Goal: Transaction & Acquisition: Purchase product/service

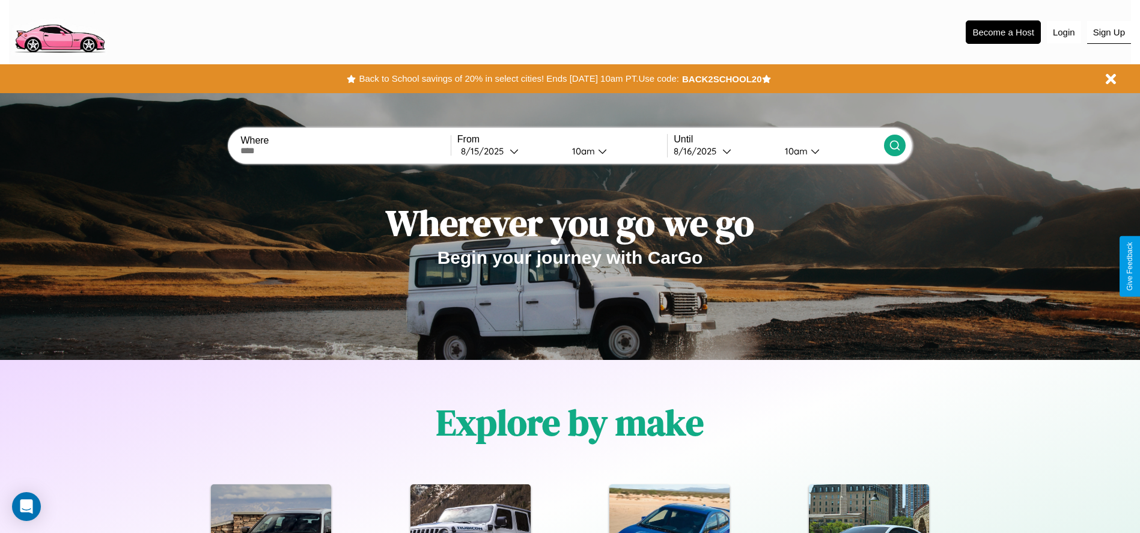
click at [1109, 32] on button "Sign Up" at bounding box center [1109, 32] width 44 height 23
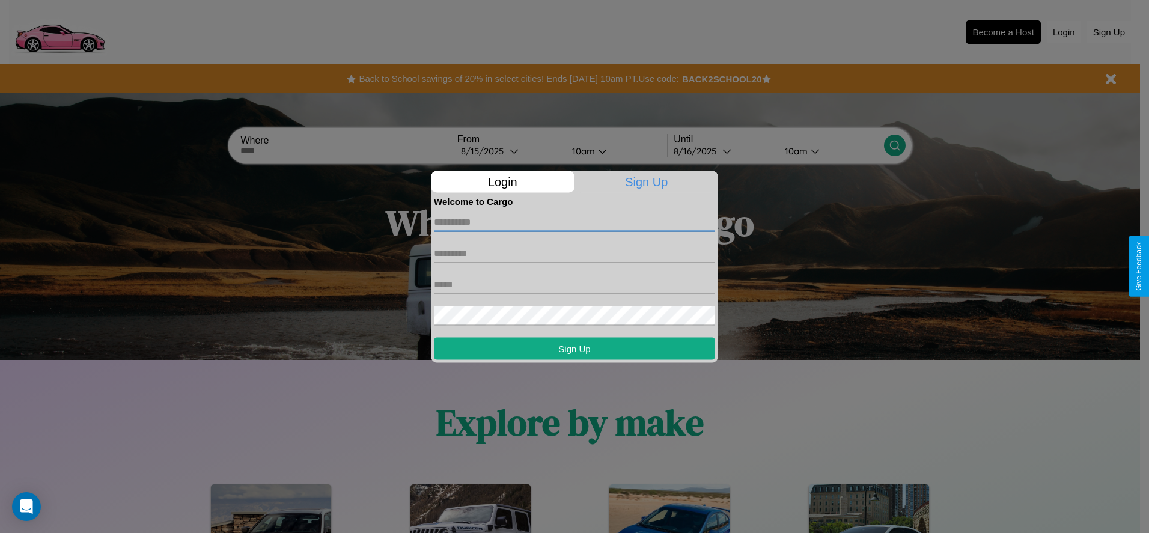
click at [575, 222] on input "text" at bounding box center [574, 221] width 281 height 19
type input "**********"
click at [575, 253] on input "text" at bounding box center [574, 252] width 281 height 19
type input "*****"
click at [575, 284] on input "text" at bounding box center [574, 284] width 281 height 19
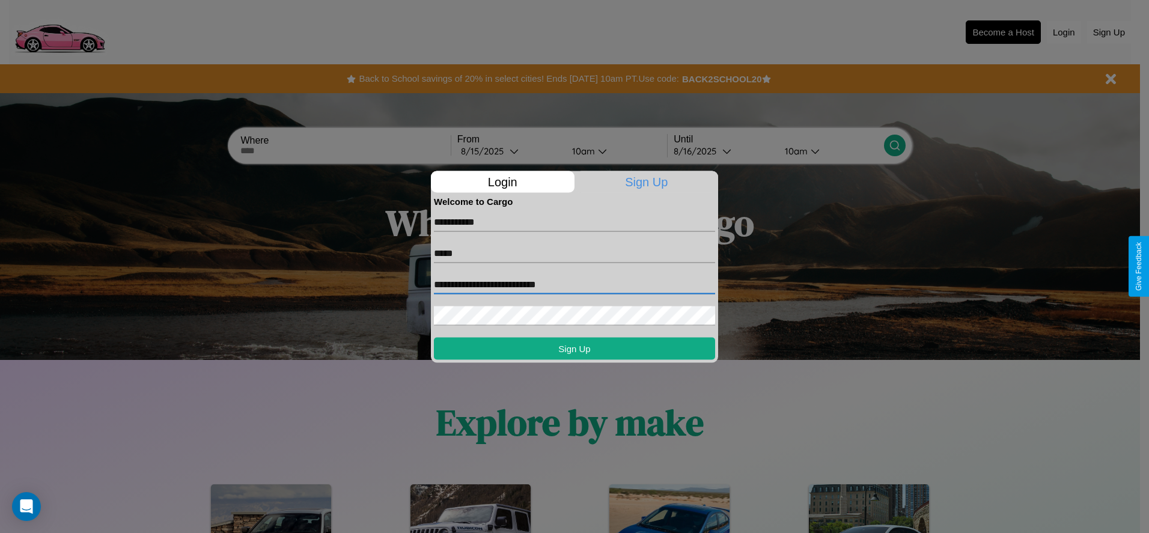
type input "**********"
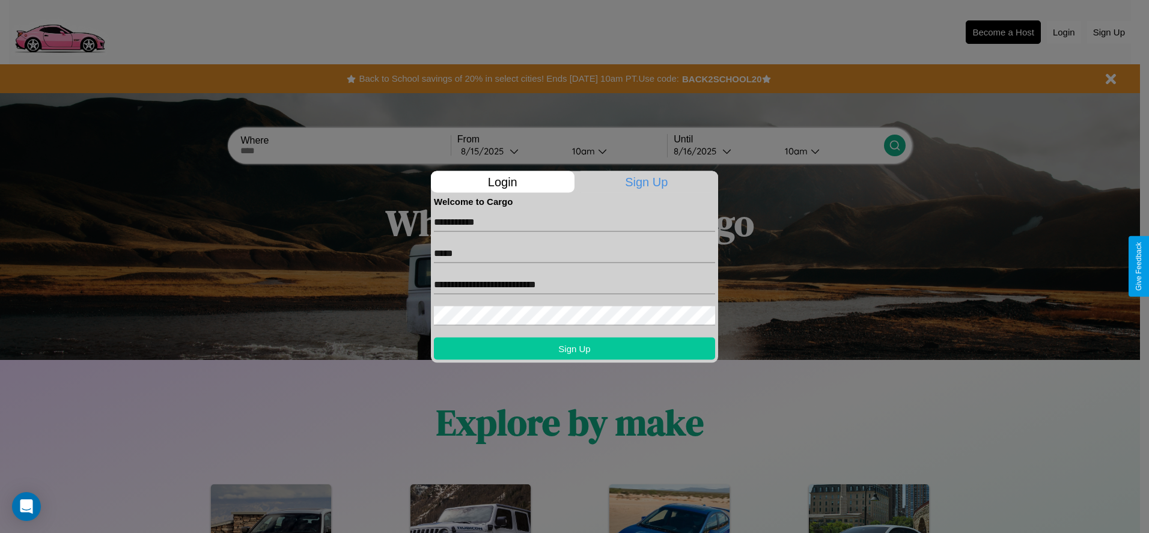
click at [575, 348] on button "Sign Up" at bounding box center [574, 348] width 281 height 22
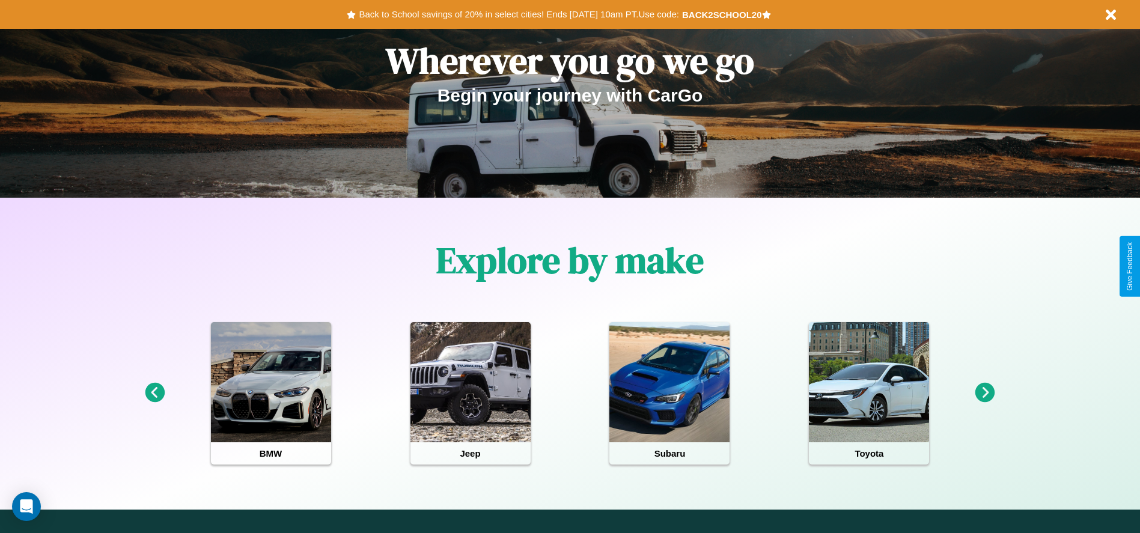
scroll to position [249, 0]
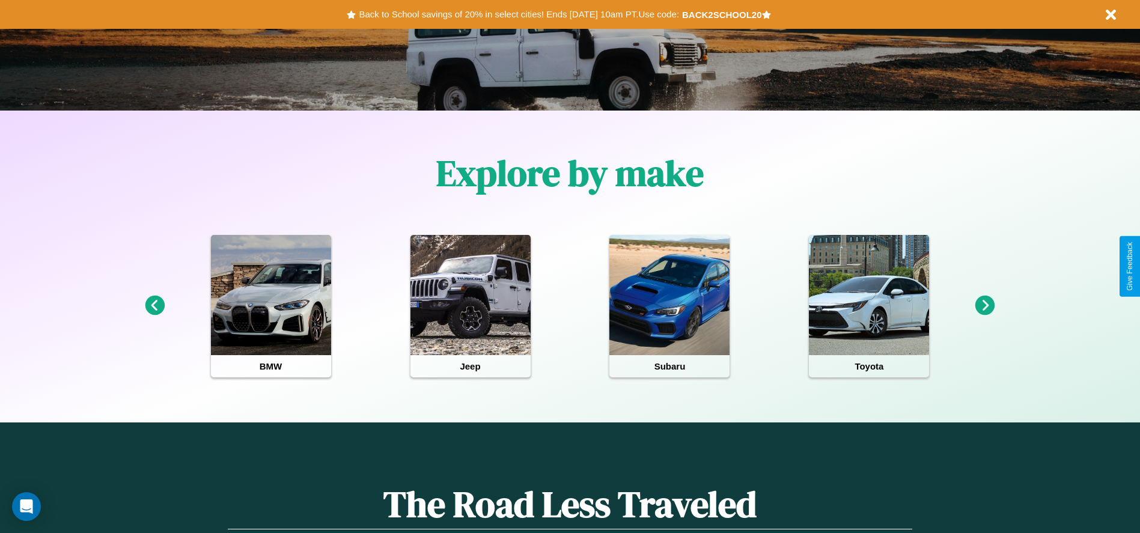
click at [154, 306] on icon at bounding box center [155, 306] width 20 height 20
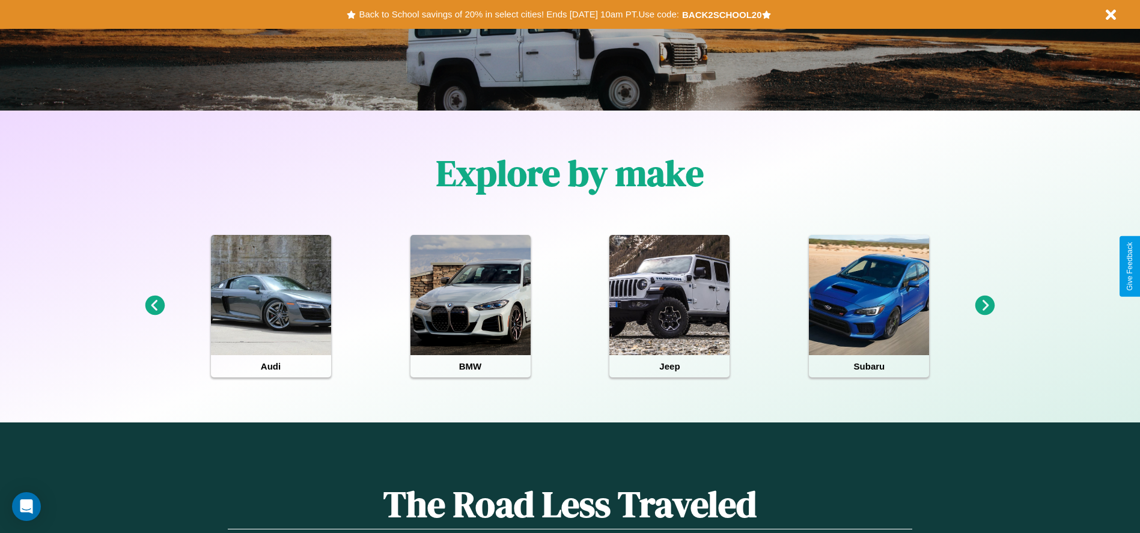
click at [985, 306] on icon at bounding box center [985, 306] width 20 height 20
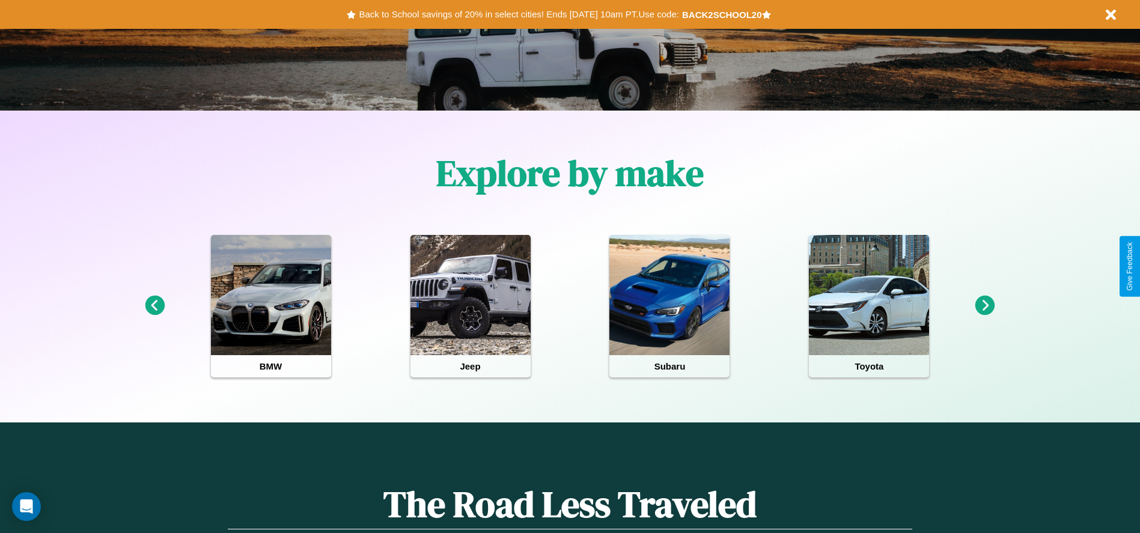
click at [154, 306] on icon at bounding box center [155, 306] width 20 height 20
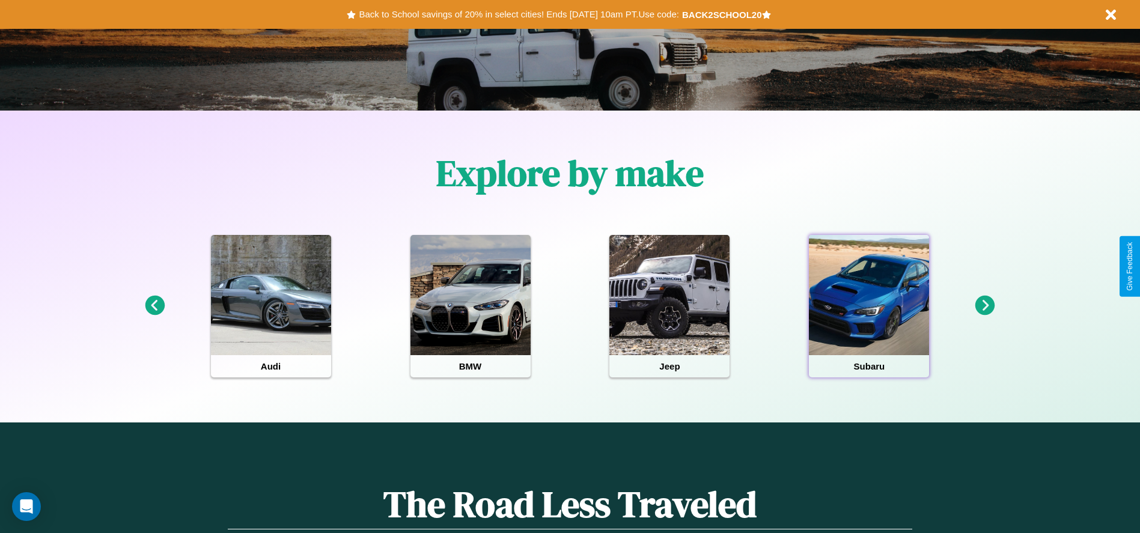
click at [869, 306] on div at bounding box center [869, 295] width 120 height 120
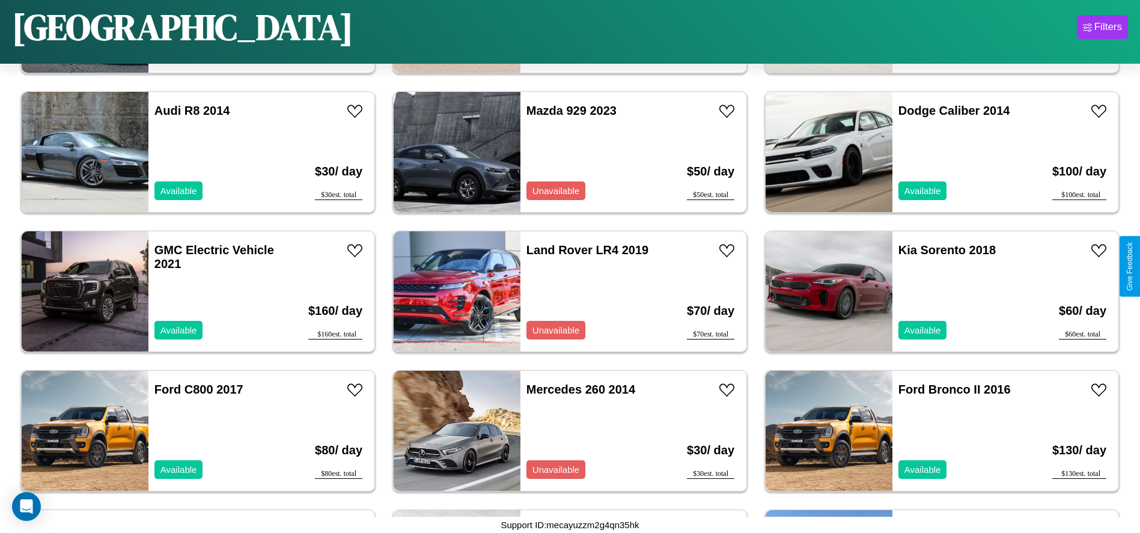
scroll to position [2505, 0]
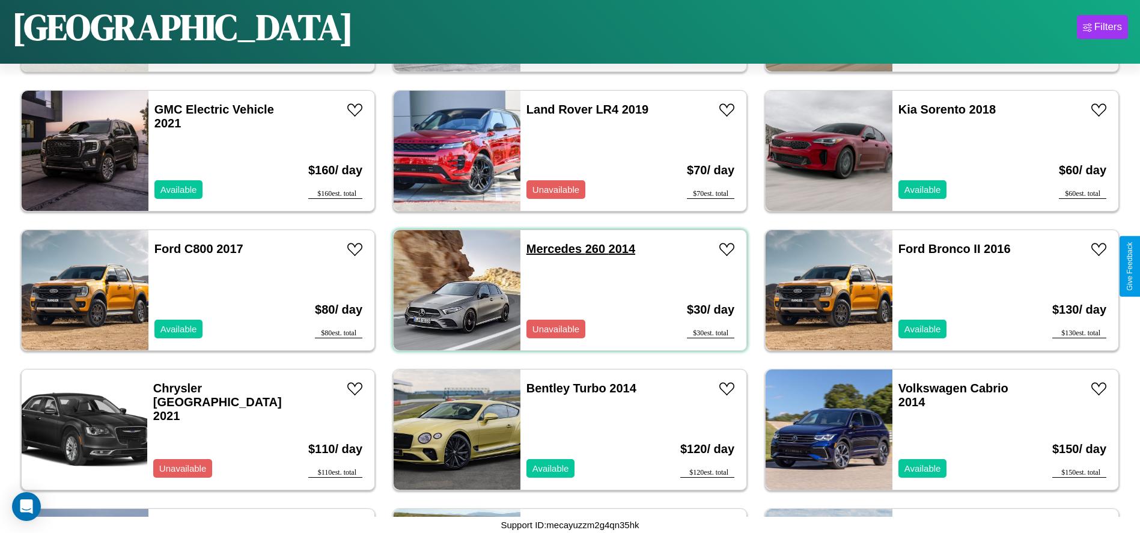
click at [549, 249] on link "Mercedes 260 2014" at bounding box center [581, 248] width 109 height 13
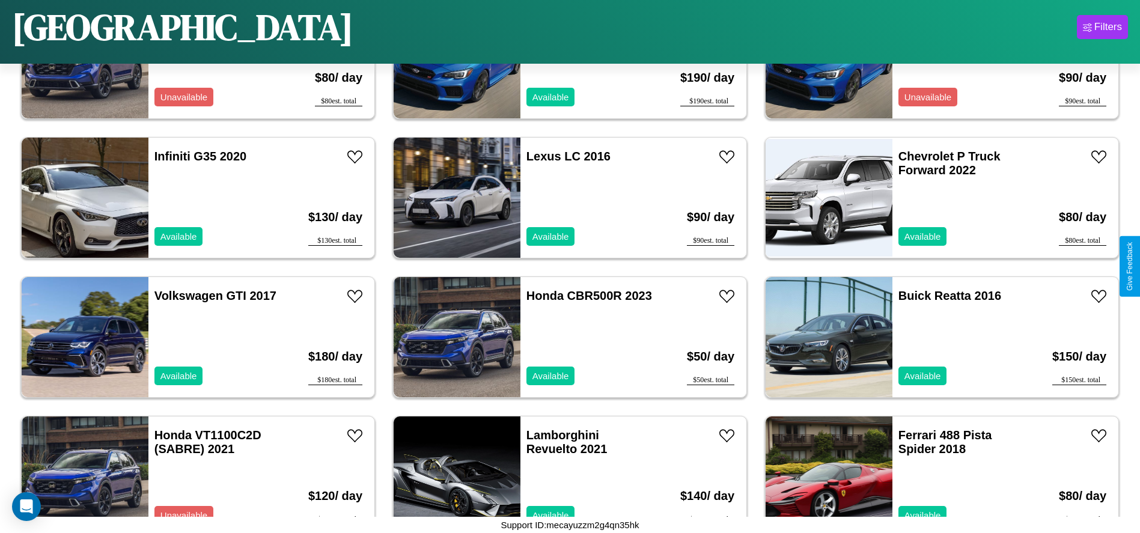
scroll to position [4736, 0]
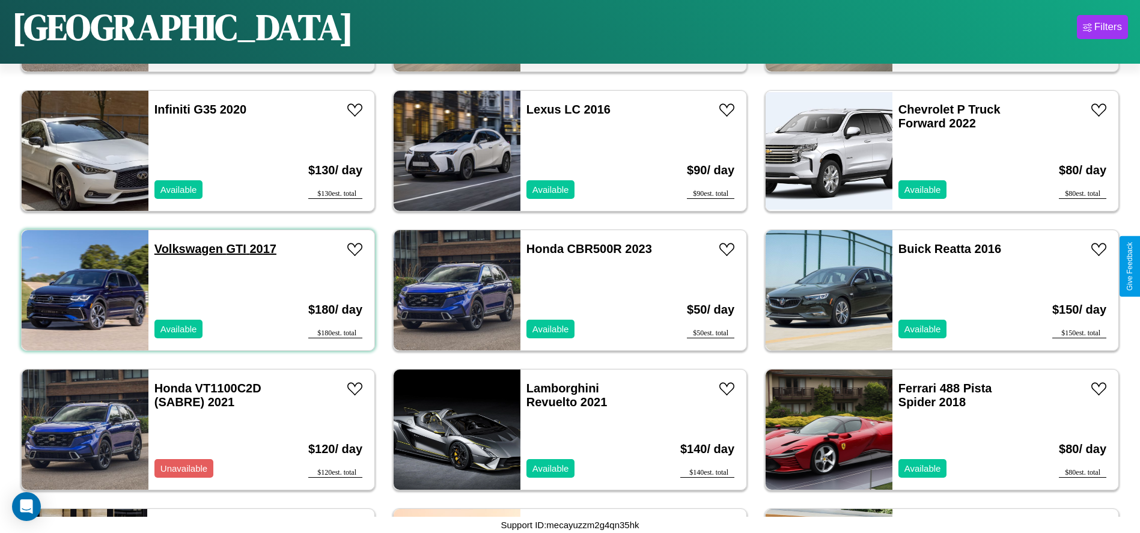
click at [187, 249] on link "Volkswagen GTI 2017" at bounding box center [215, 248] width 122 height 13
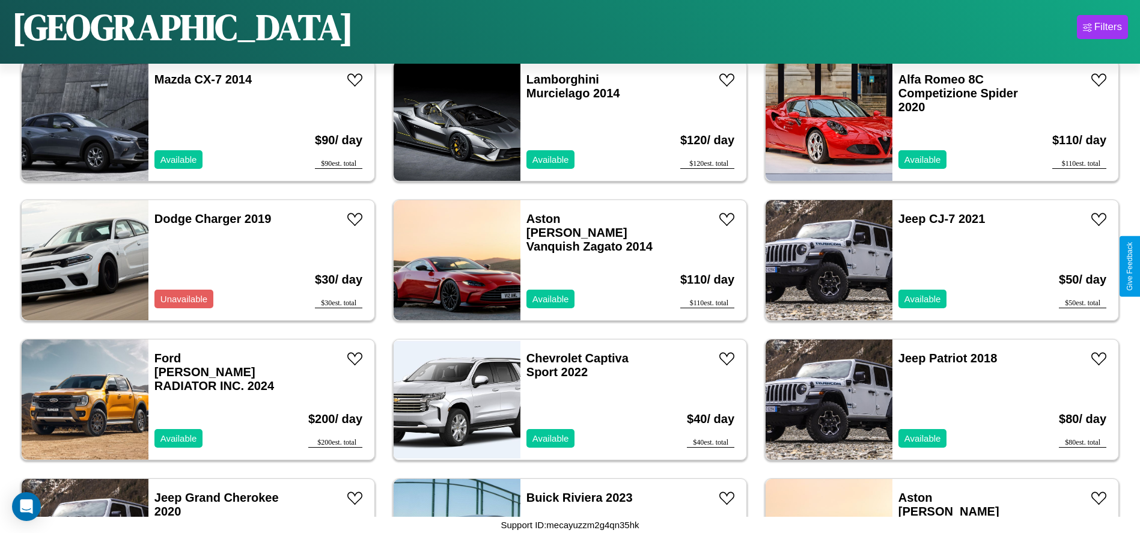
scroll to position [3062, 0]
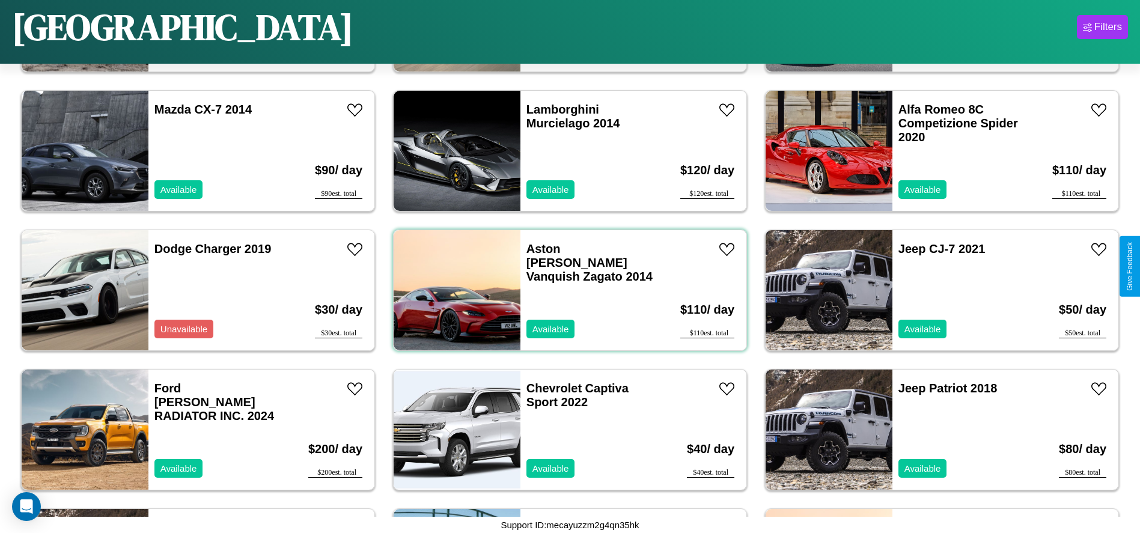
click at [566, 290] on div "Aston Martin Vanquish Zagato 2014 Available" at bounding box center [590, 290] width 139 height 120
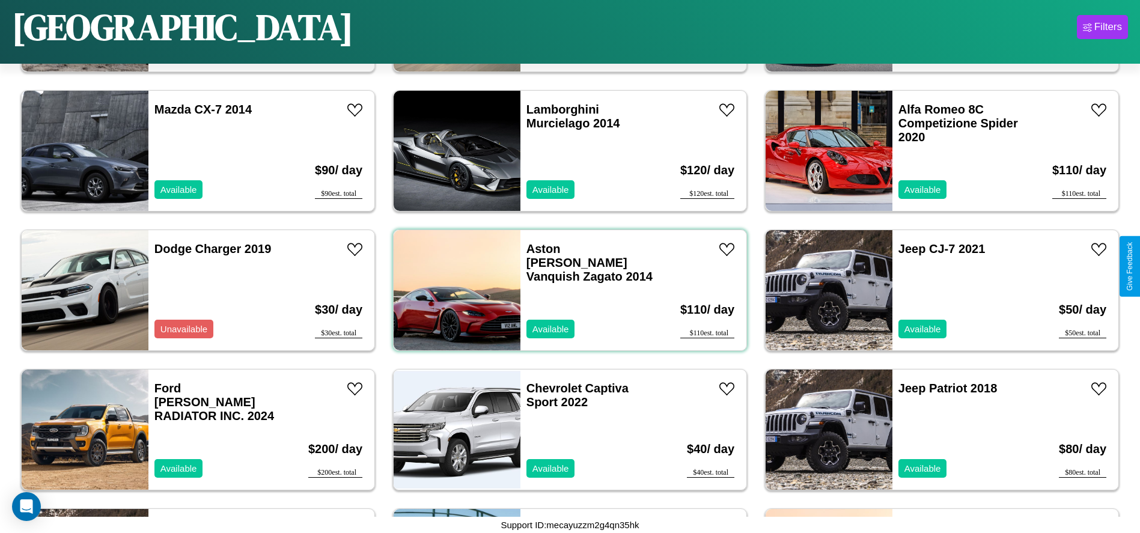
click at [566, 290] on div "Aston Martin Vanquish Zagato 2014 Available" at bounding box center [590, 290] width 139 height 120
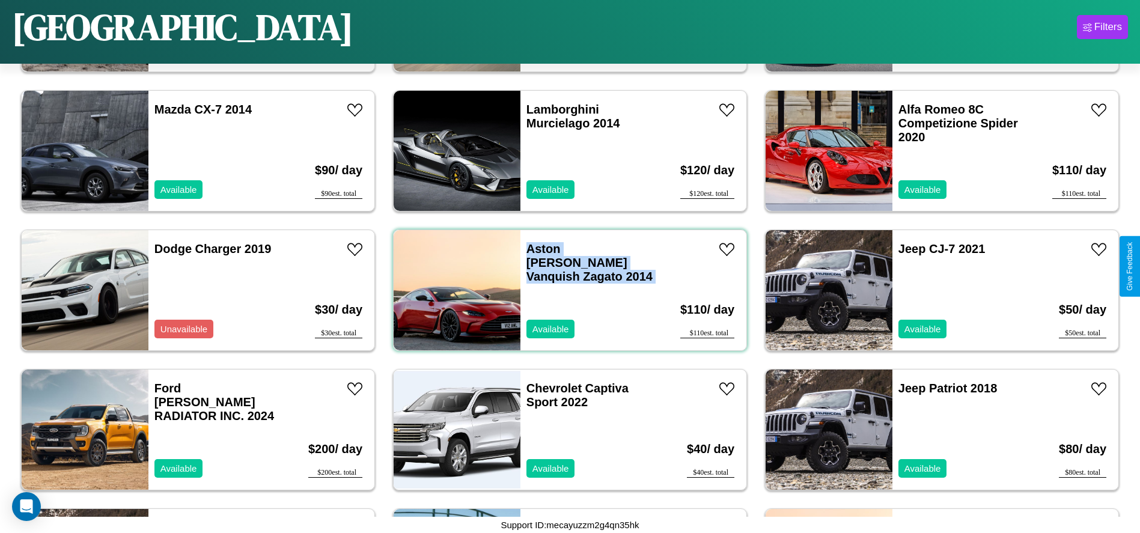
click at [566, 290] on div "Aston Martin Vanquish Zagato 2014 Available" at bounding box center [590, 290] width 139 height 120
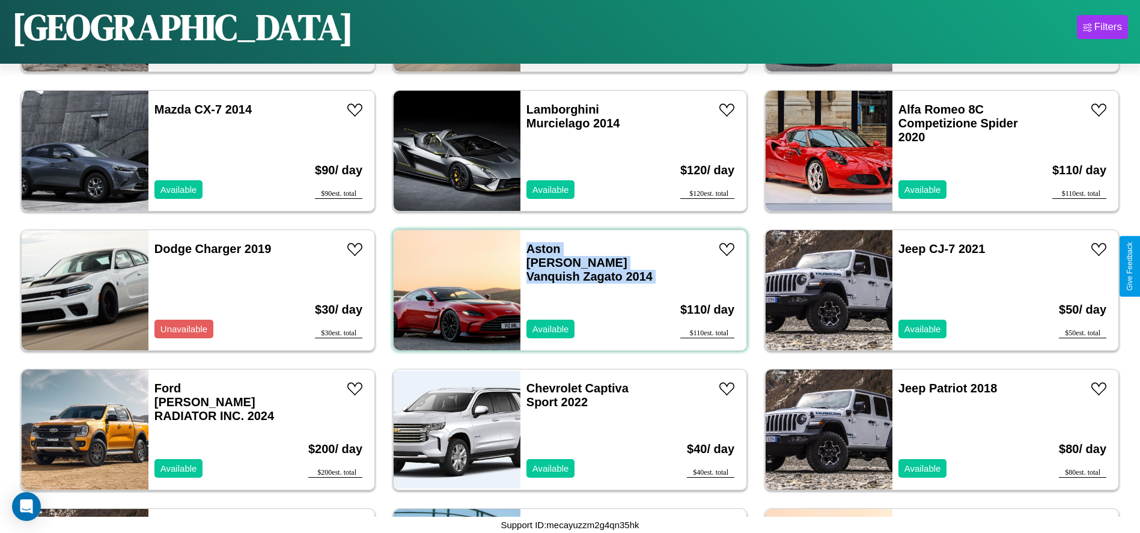
click at [566, 290] on div "Aston Martin Vanquish Zagato 2014 Available" at bounding box center [590, 290] width 139 height 120
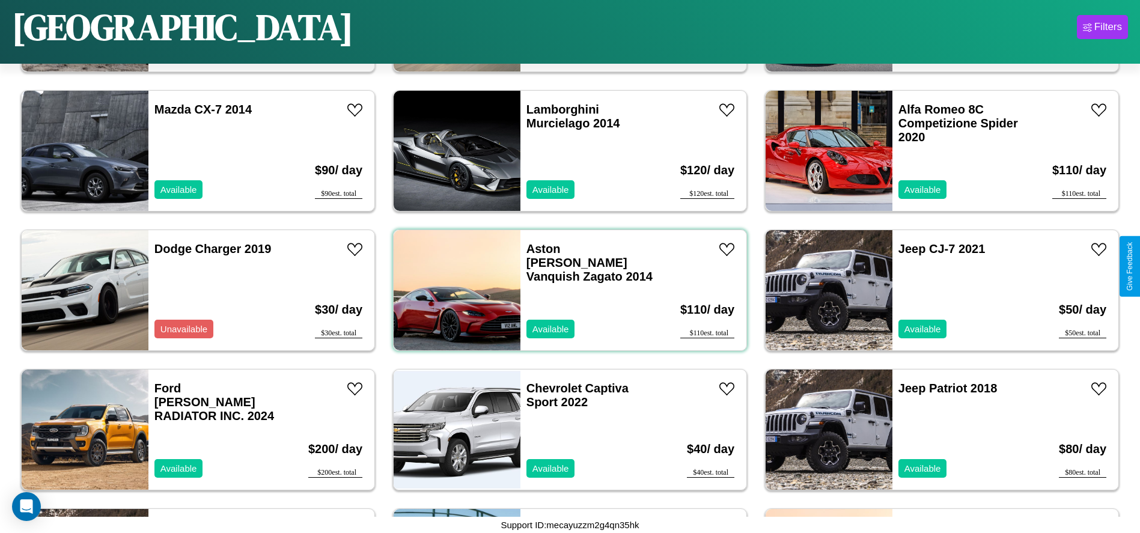
click at [566, 290] on div "Aston Martin Vanquish Zagato 2014 Available" at bounding box center [590, 290] width 139 height 120
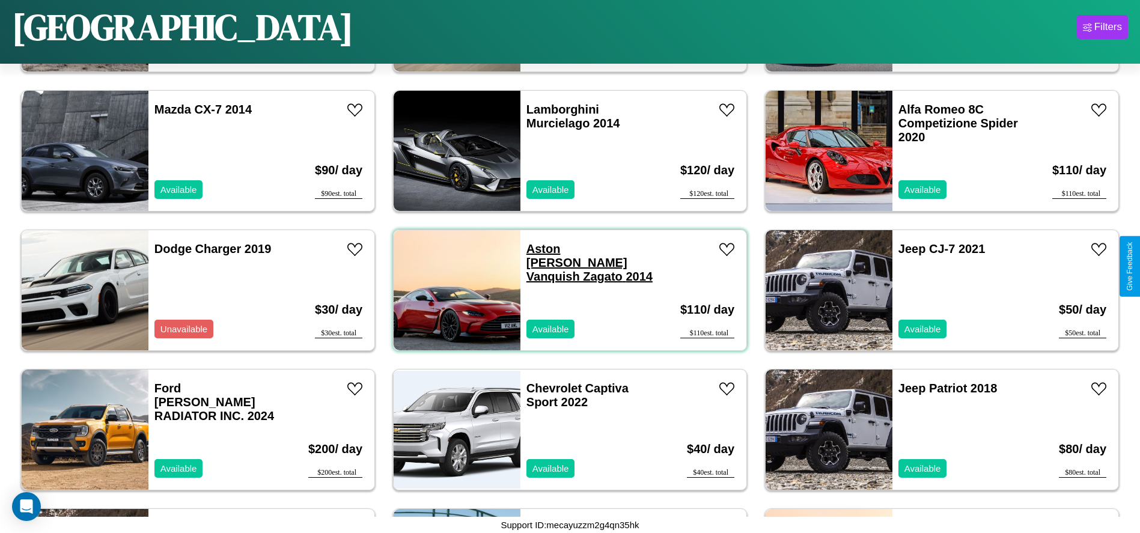
click at [558, 249] on link "Aston Martin Vanquish Zagato 2014" at bounding box center [590, 262] width 126 height 41
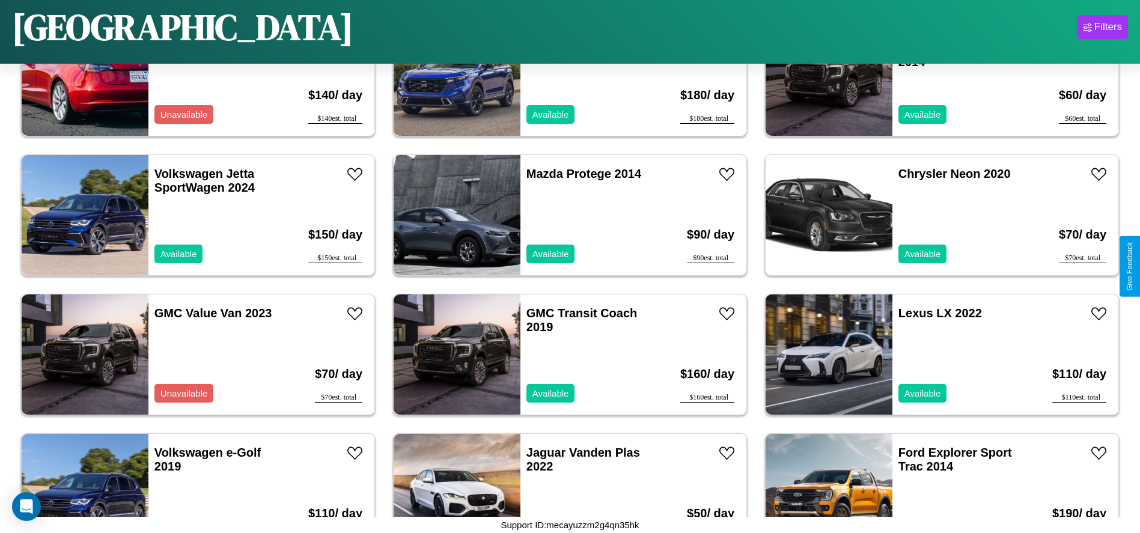
scroll to position [6688, 0]
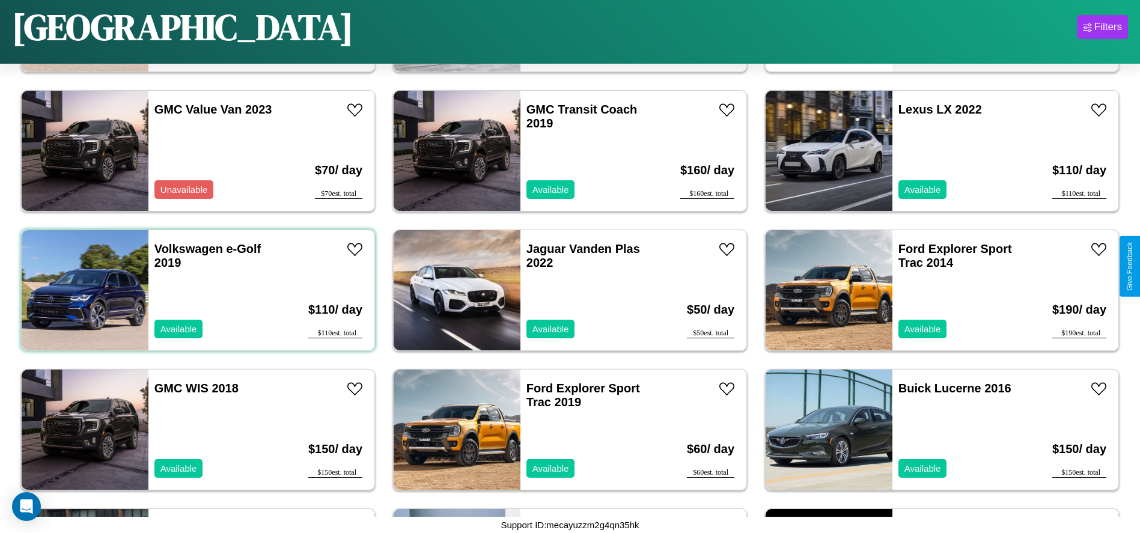
click at [197, 290] on div "Volkswagen e-Golf 2019 Available" at bounding box center [217, 290] width 139 height 120
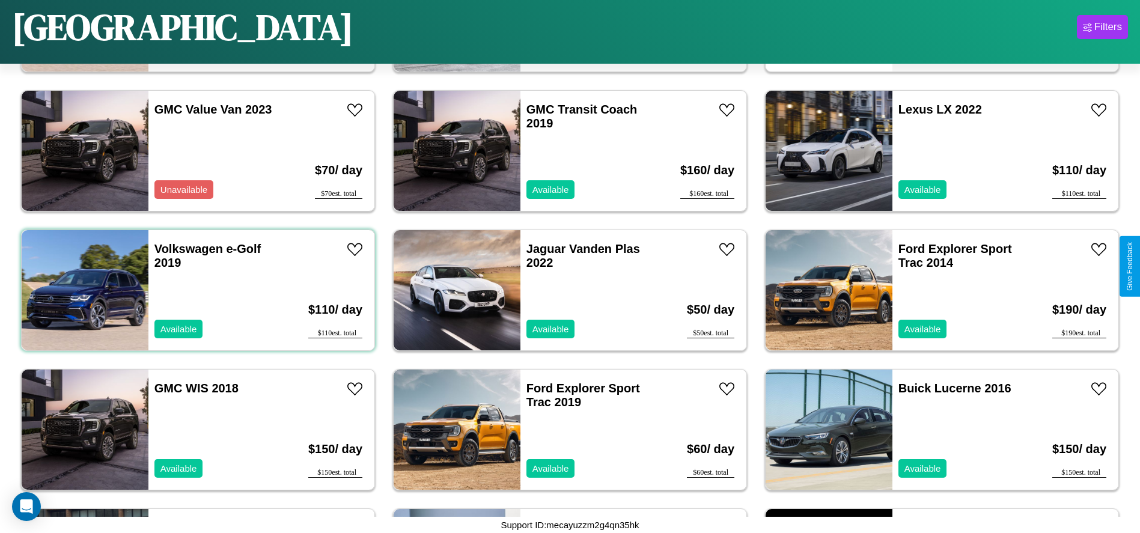
click at [197, 290] on div "Volkswagen e-Golf 2019 Available" at bounding box center [217, 290] width 139 height 120
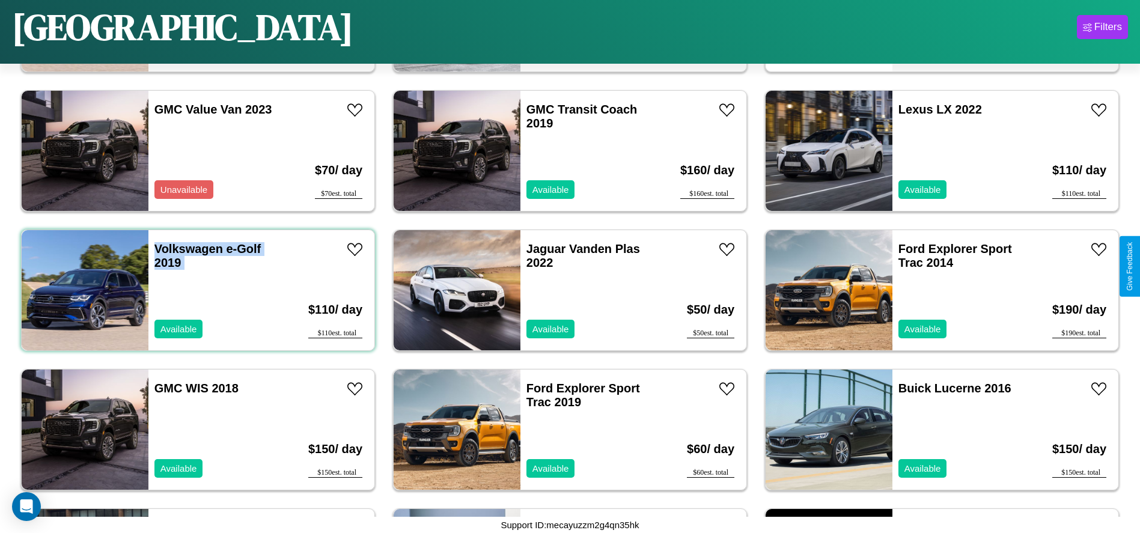
click at [197, 290] on div "Volkswagen e-Golf 2019 Available" at bounding box center [217, 290] width 139 height 120
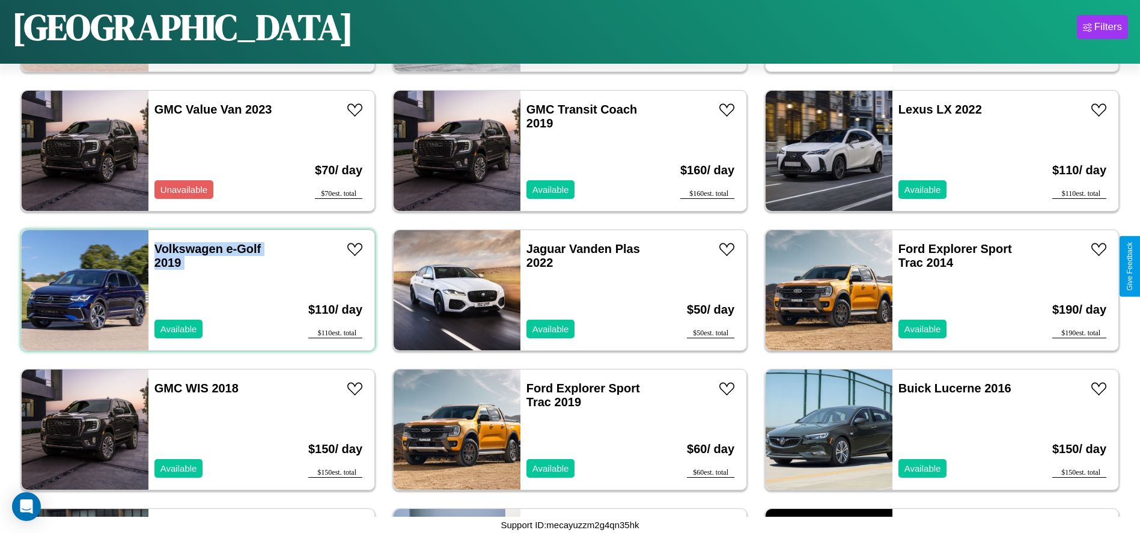
click at [197, 290] on div "Volkswagen e-Golf 2019 Available" at bounding box center [217, 290] width 139 height 120
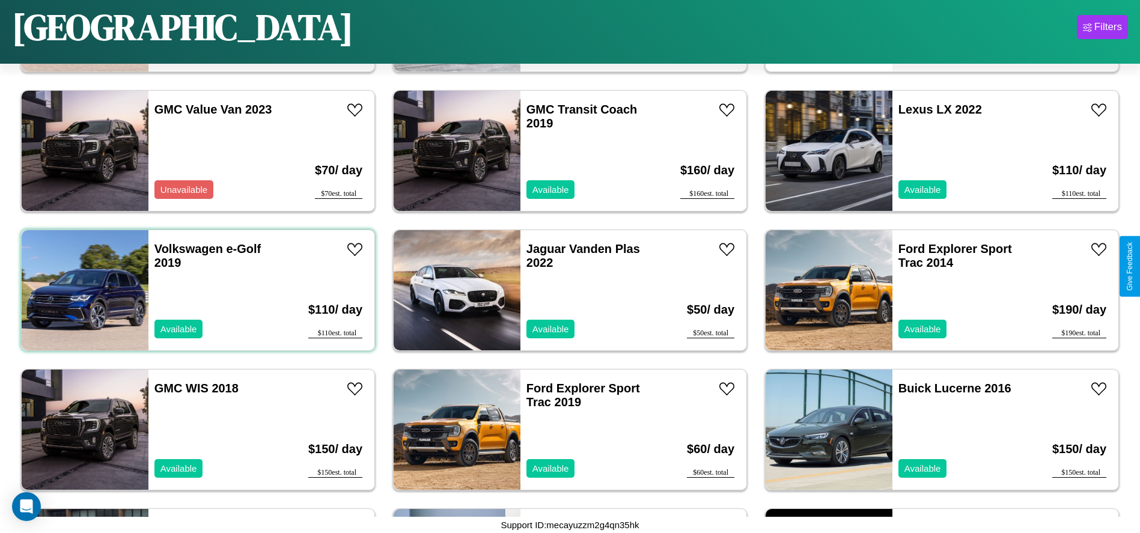
click at [197, 290] on div "Volkswagen e-Golf 2019 Available" at bounding box center [217, 290] width 139 height 120
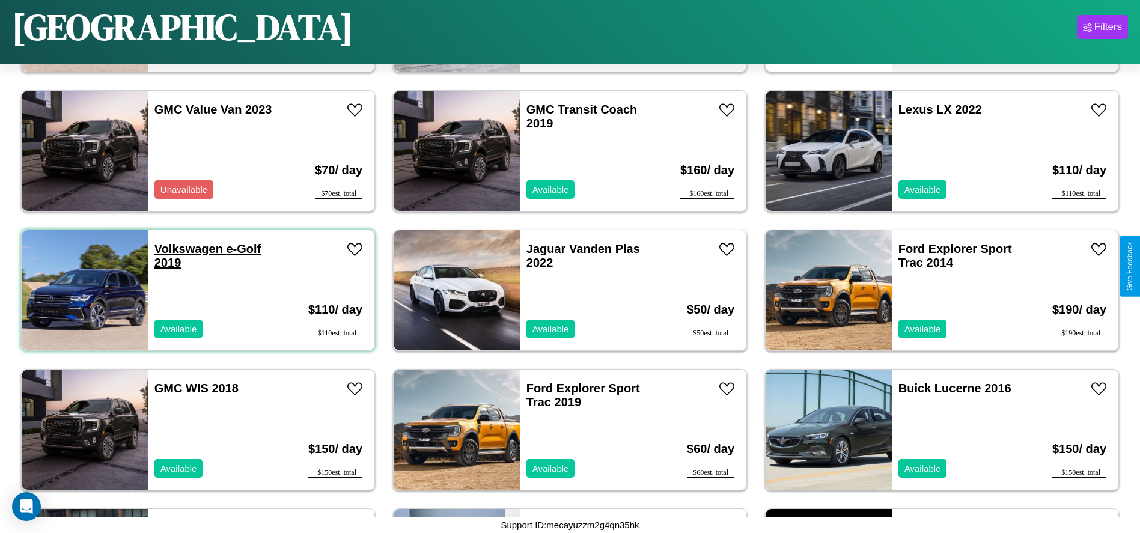
click at [187, 249] on link "Volkswagen e-Golf 2019" at bounding box center [207, 255] width 106 height 27
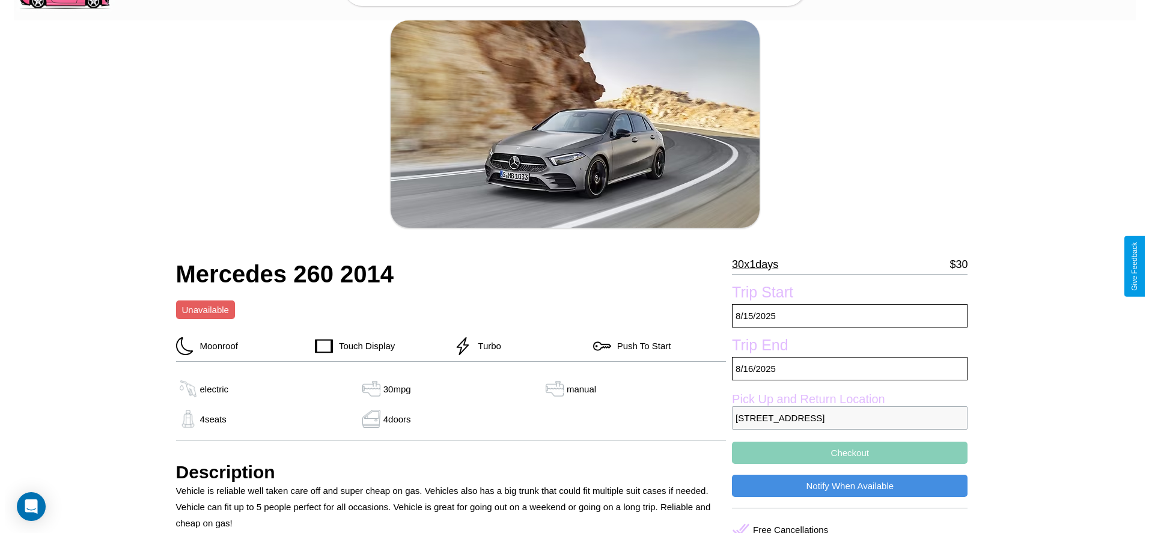
scroll to position [93, 0]
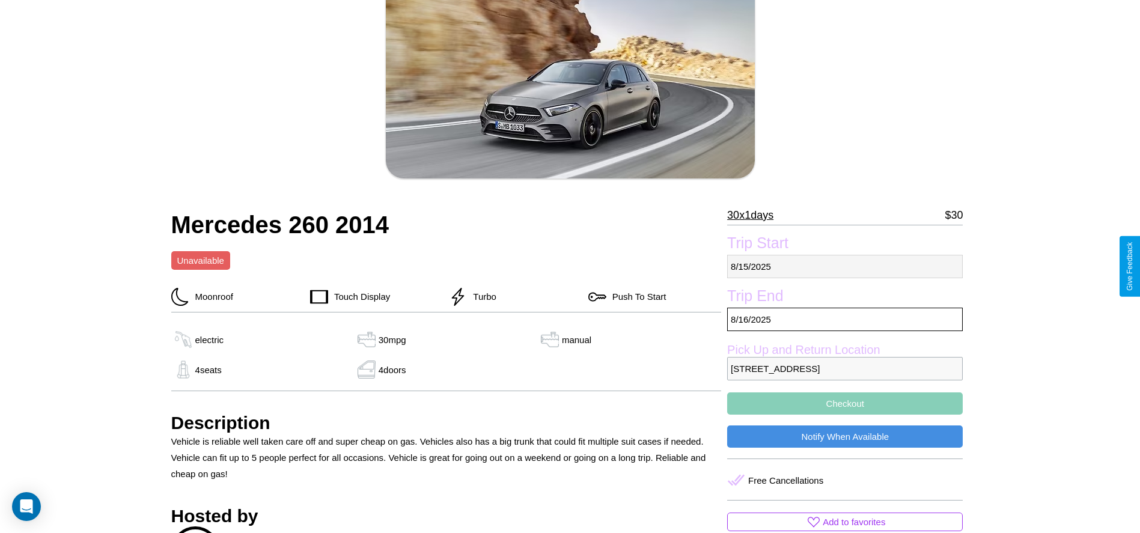
click at [845, 266] on p "8 / 15 / 2025" at bounding box center [845, 266] width 236 height 23
select select "*"
select select "****"
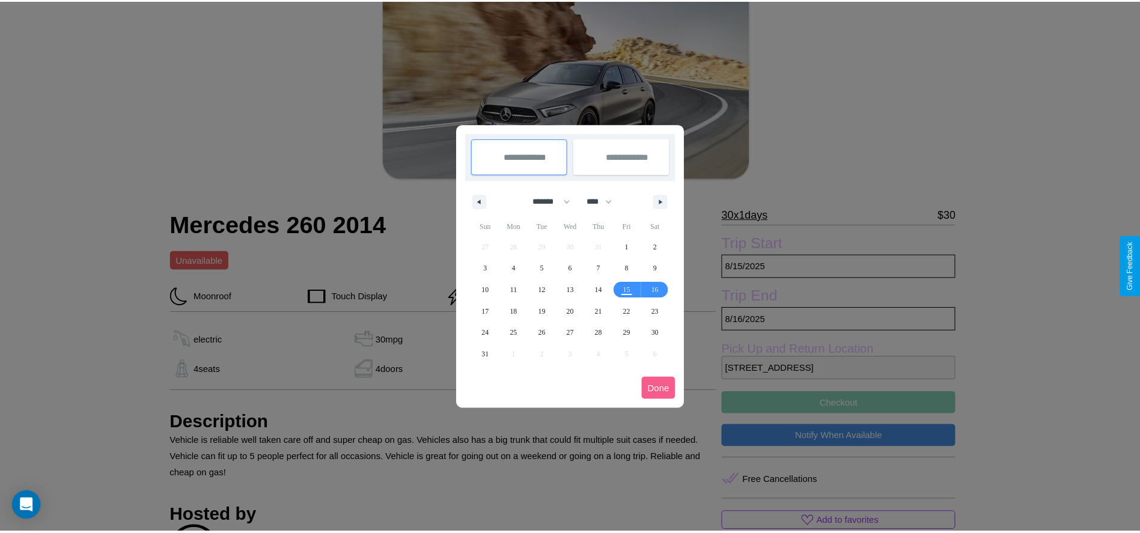
scroll to position [0, 0]
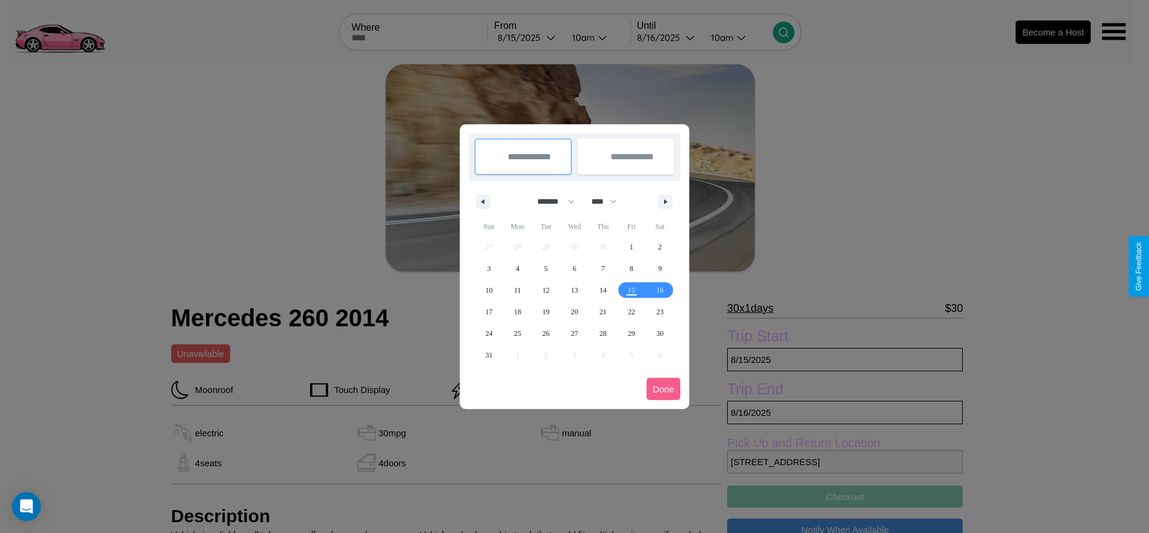
click at [528, 37] on div at bounding box center [574, 266] width 1149 height 533
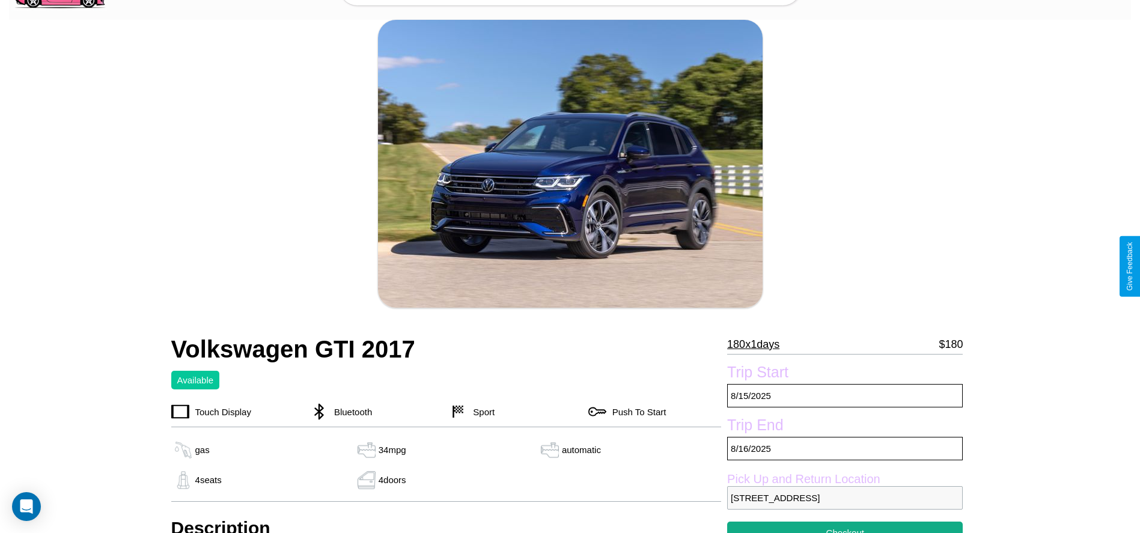
scroll to position [438, 0]
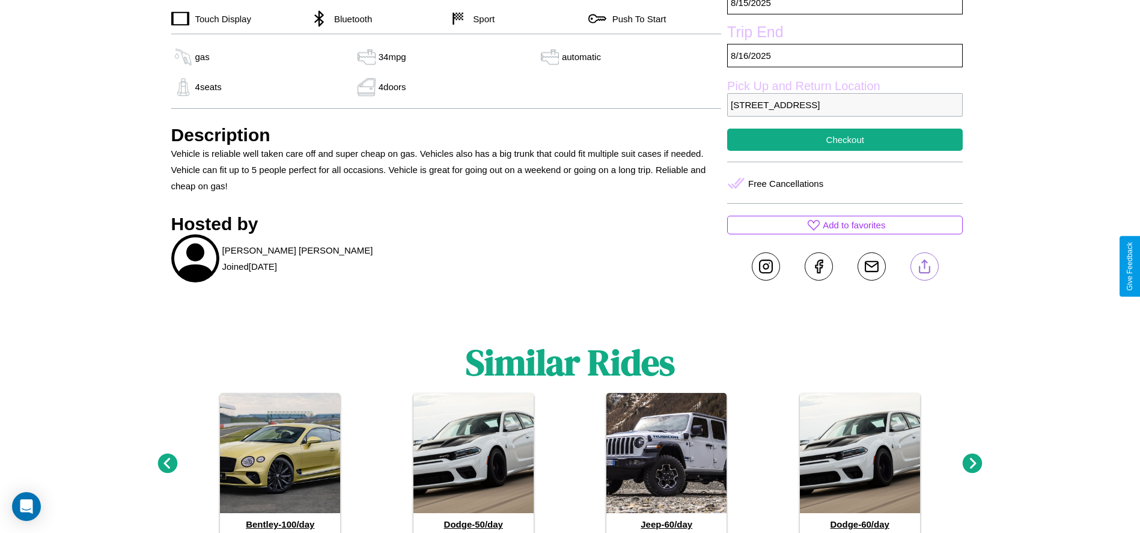
click at [924, 266] on line at bounding box center [924, 264] width 0 height 8
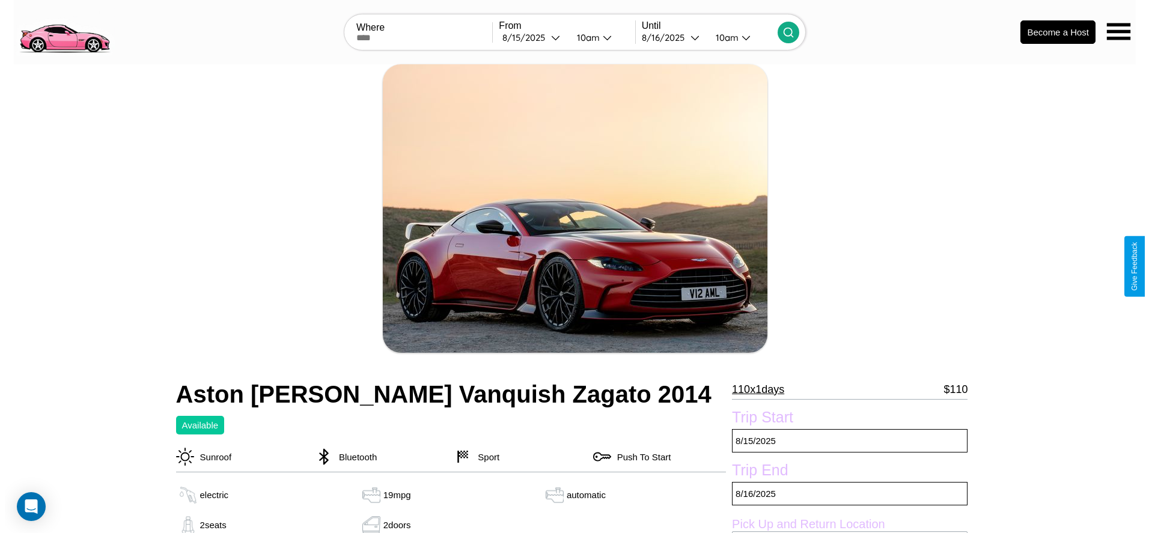
scroll to position [174, 0]
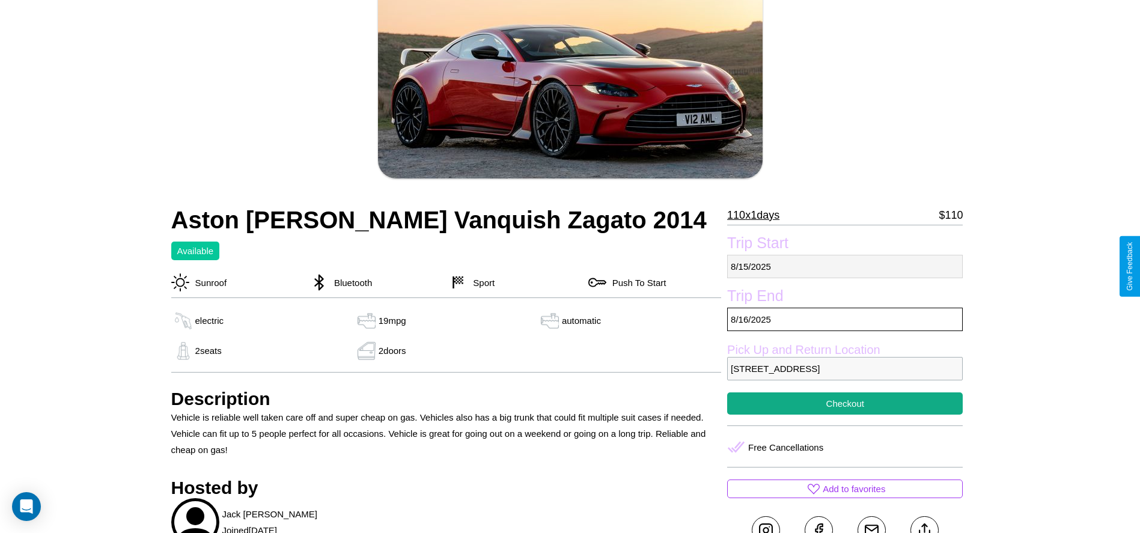
click at [845, 266] on p "8 / 15 / 2025" at bounding box center [845, 266] width 236 height 23
select select "*"
select select "****"
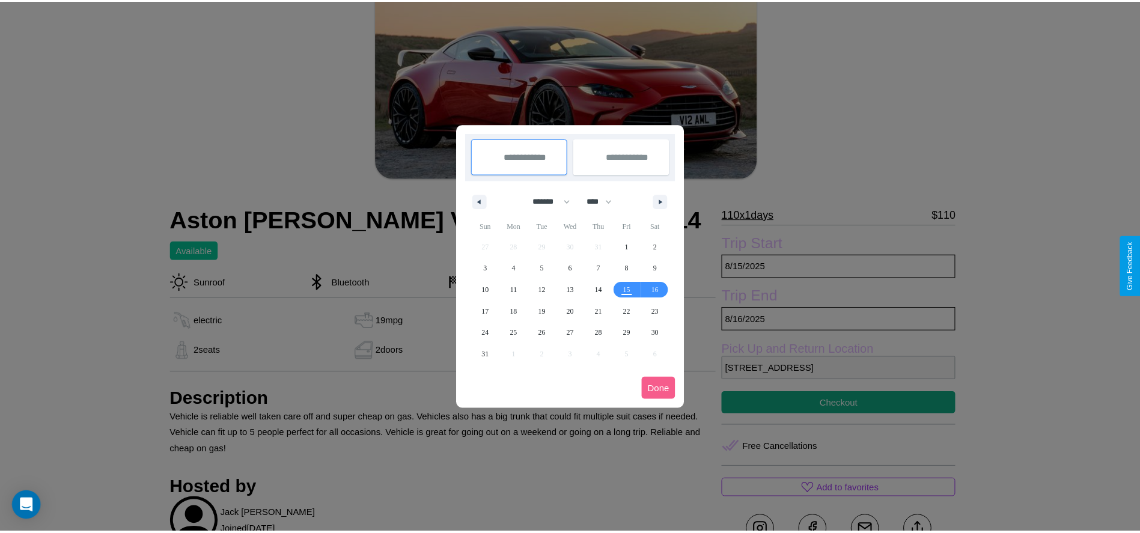
scroll to position [0, 0]
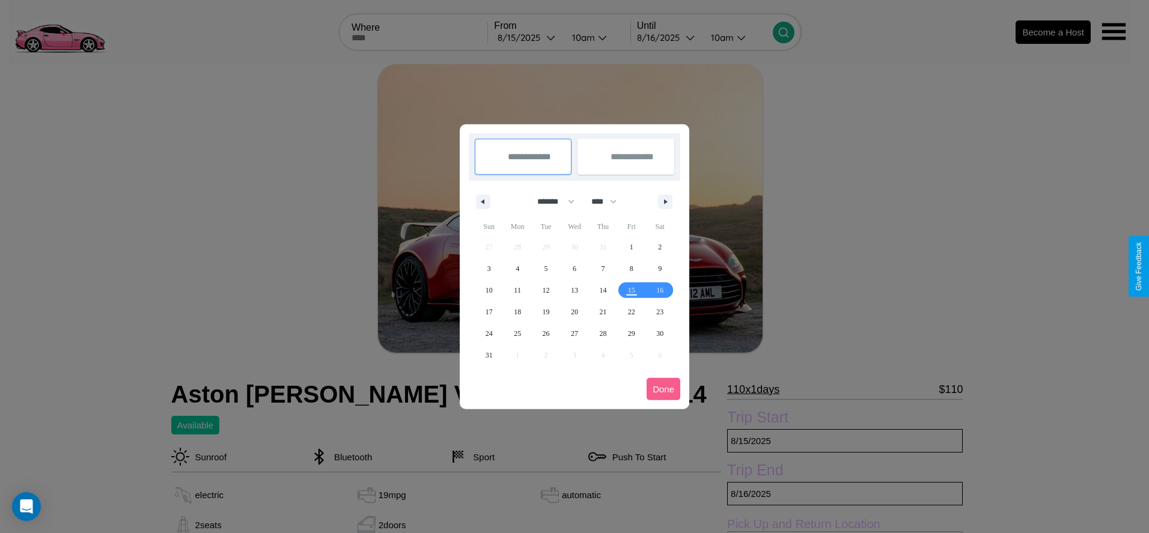
click at [528, 37] on div at bounding box center [574, 266] width 1149 height 533
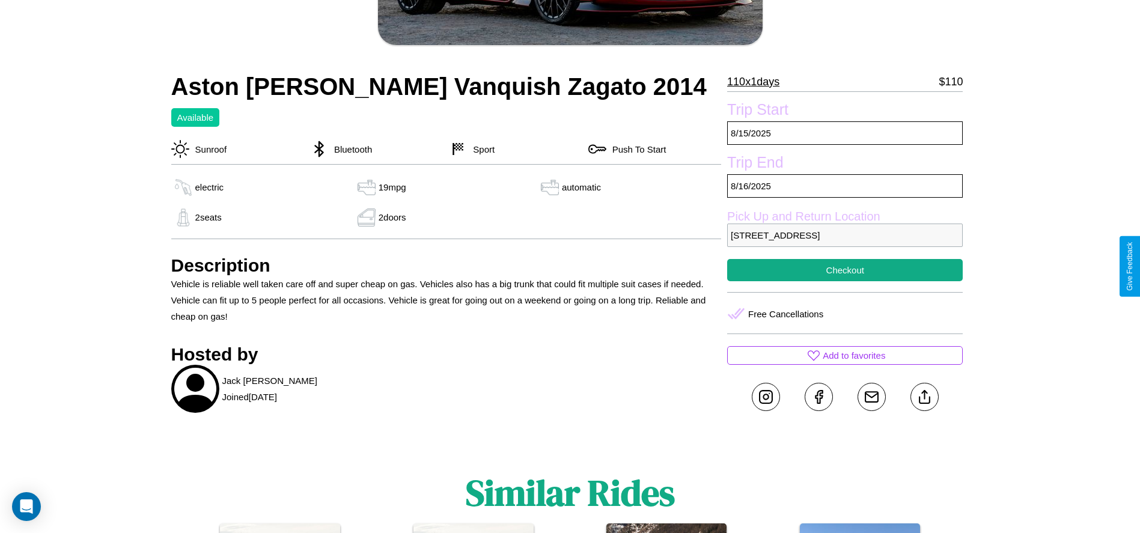
scroll to position [311, 0]
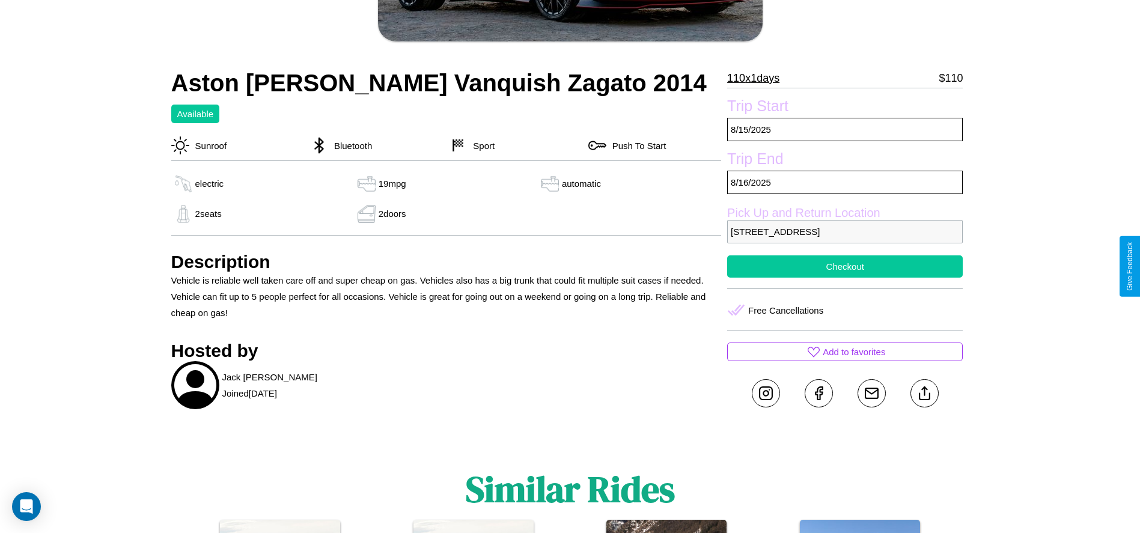
click at [845, 266] on button "Checkout" at bounding box center [845, 266] width 236 height 22
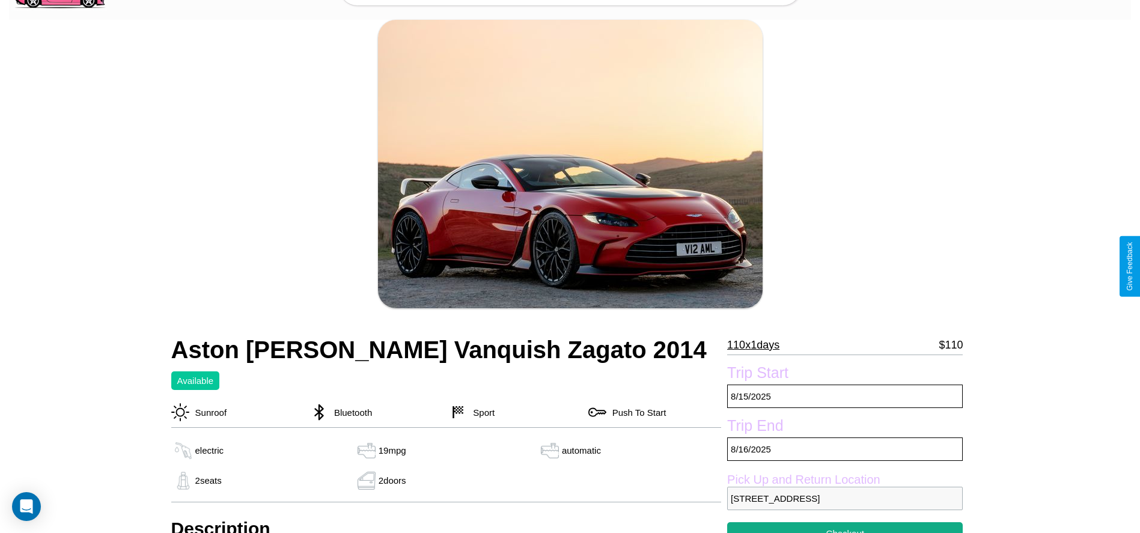
scroll to position [438, 0]
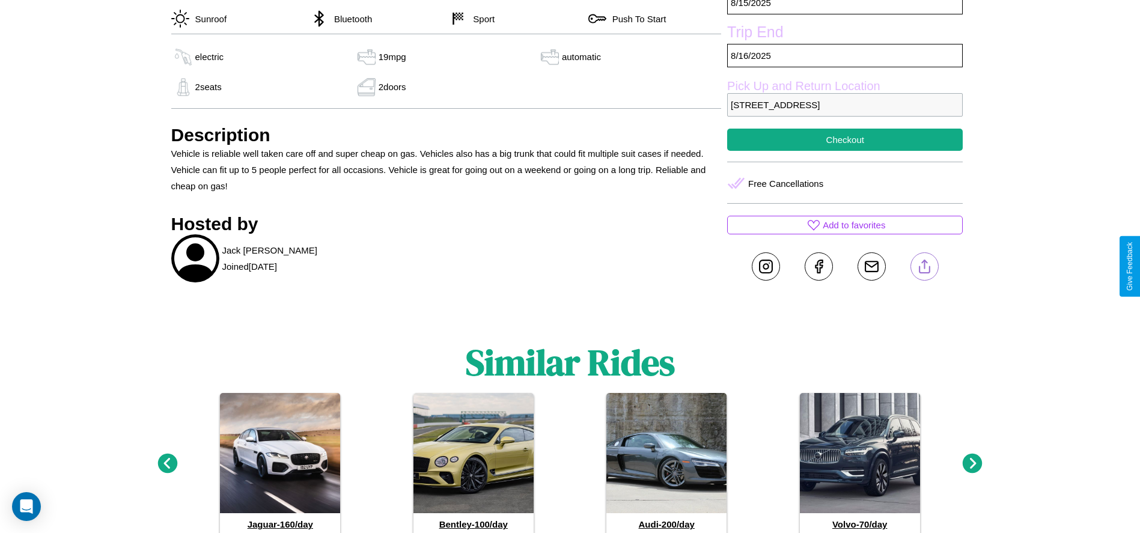
click at [924, 266] on line at bounding box center [924, 264] width 0 height 8
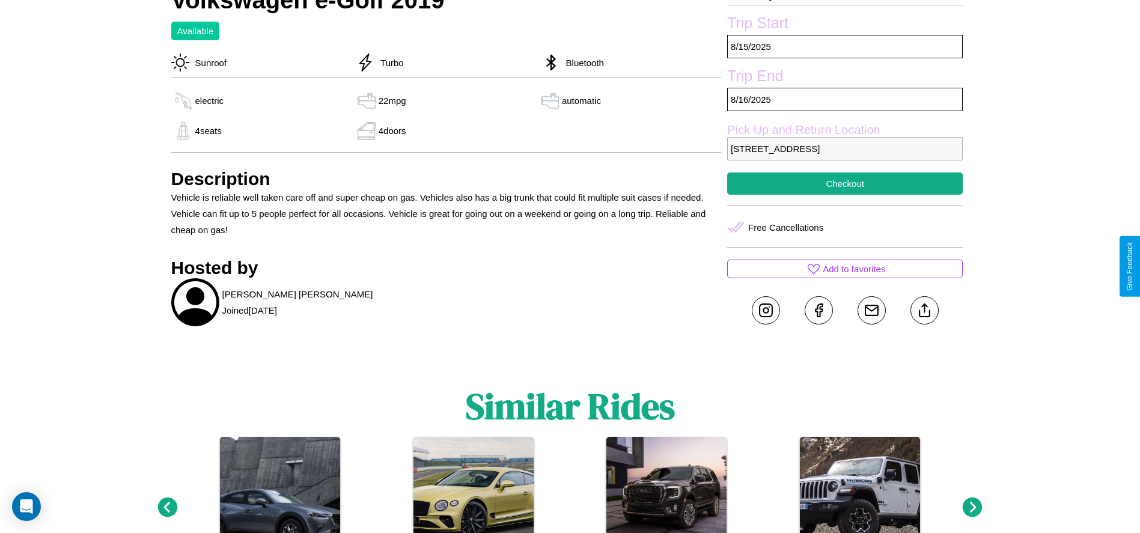
scroll to position [438, 0]
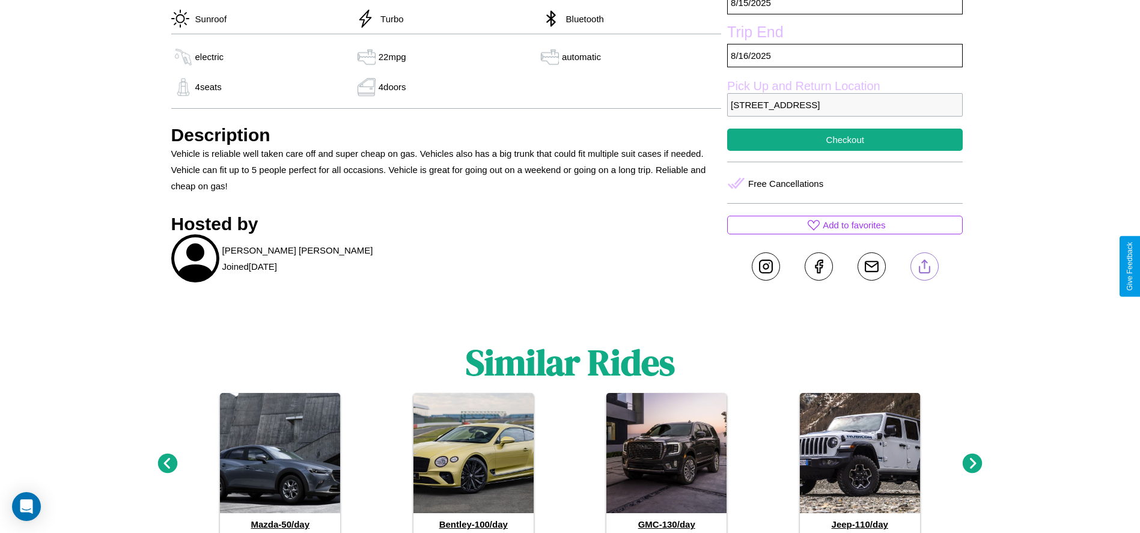
click at [924, 266] on line at bounding box center [924, 264] width 0 height 8
